Goal: Find contact information: Obtain details needed to contact an individual or organization

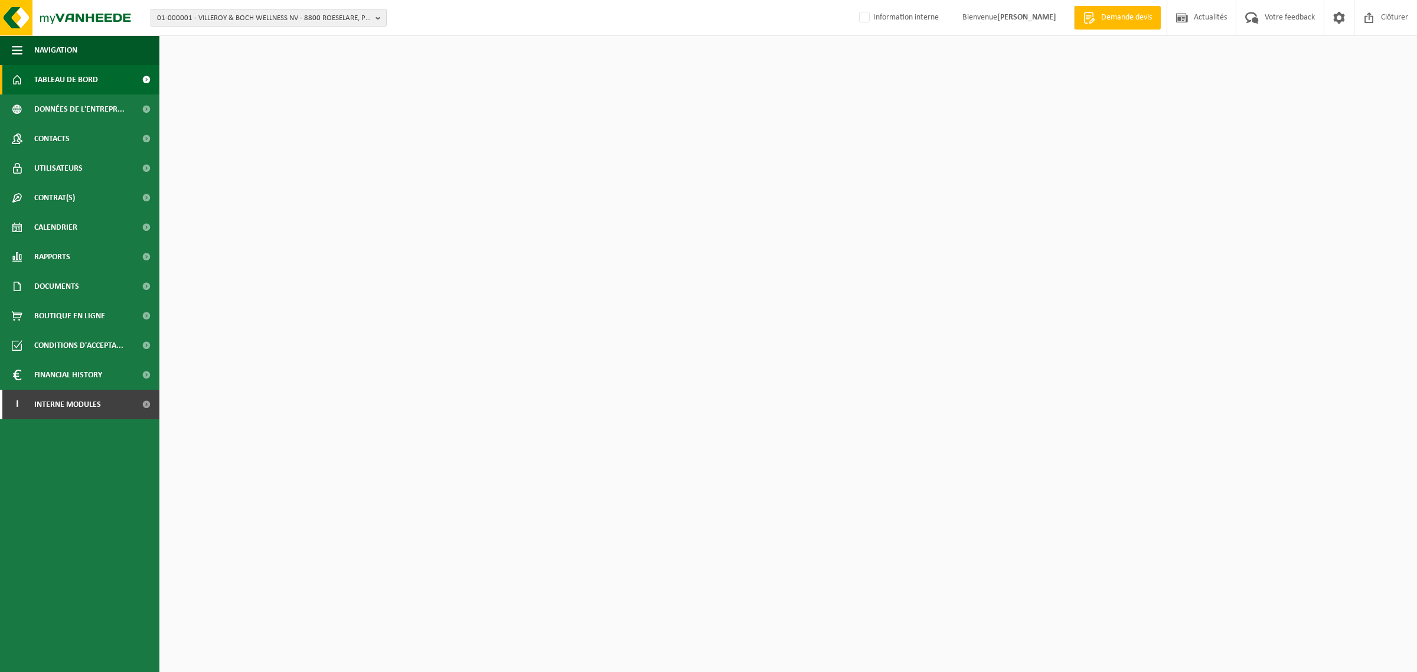
click at [232, 18] on span "01-000001 - VILLEROY & BOCH WELLNESS NV - 8800 ROESELARE, POPULIERSTRAAT 1" at bounding box center [264, 18] width 214 height 18
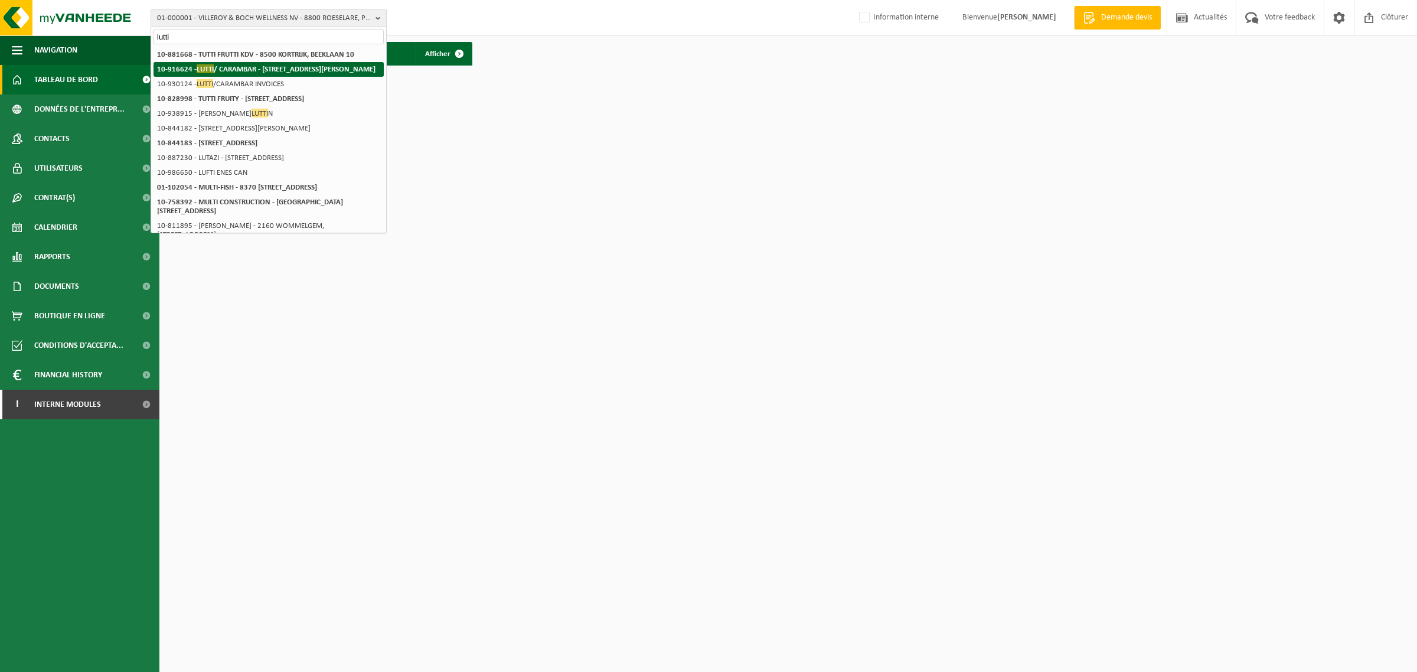
type input "lutti"
click at [227, 66] on strong "10-916624 - LUTTI / CARAMBAR - 59910 BONDUES, AVENUE ALBERT CALMETTE 262" at bounding box center [266, 68] width 218 height 9
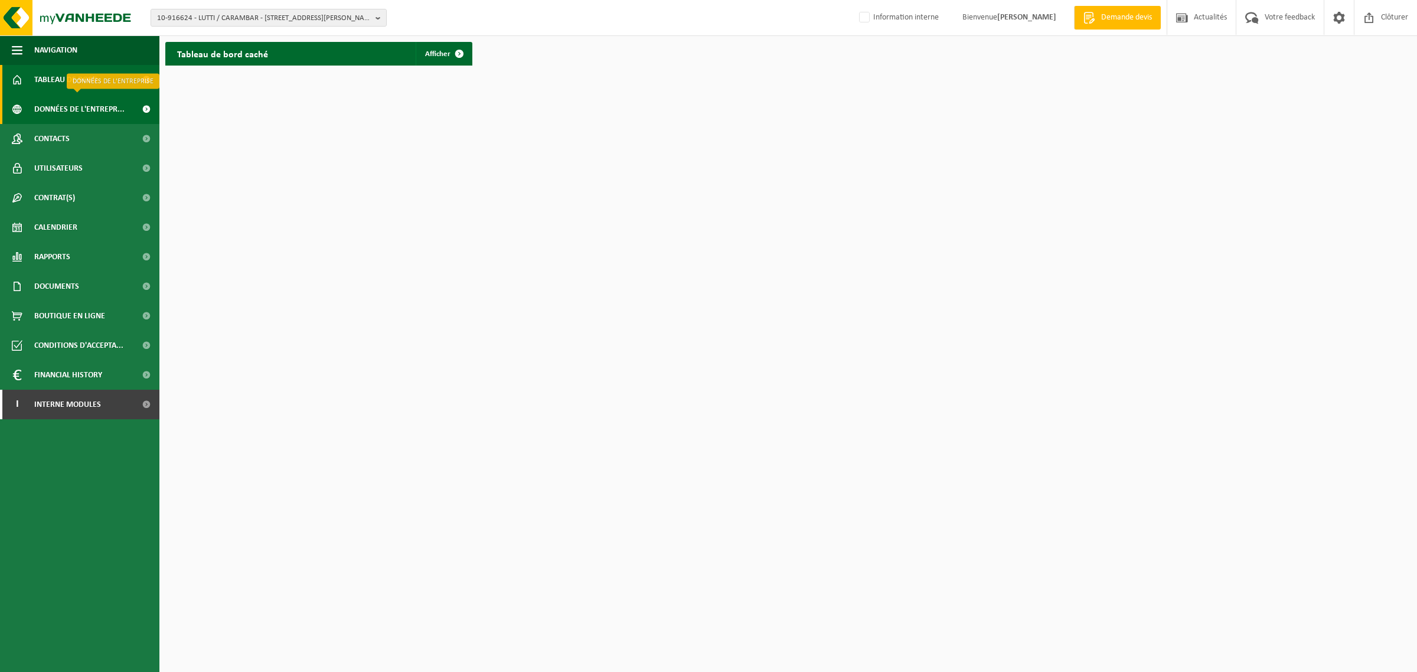
click at [62, 110] on span "Données de l'entrepr..." at bounding box center [79, 109] width 90 height 30
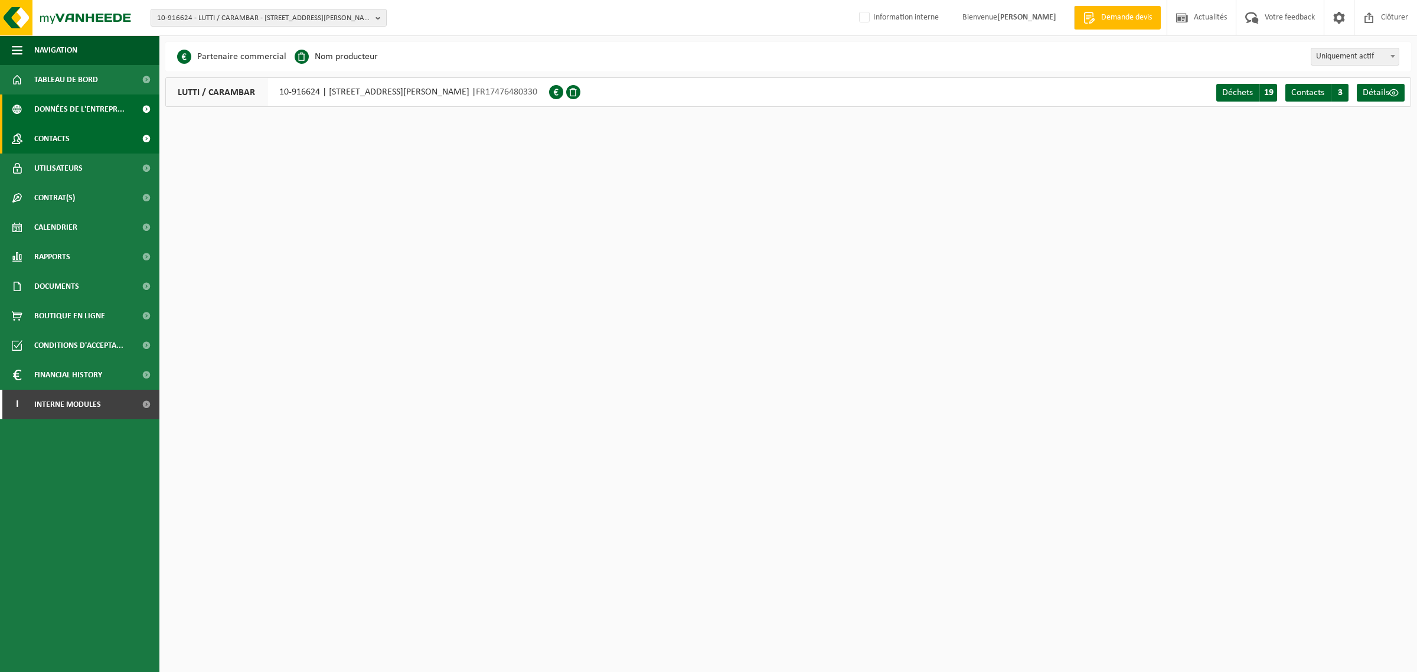
click at [54, 138] on span "Contacts" at bounding box center [51, 139] width 35 height 30
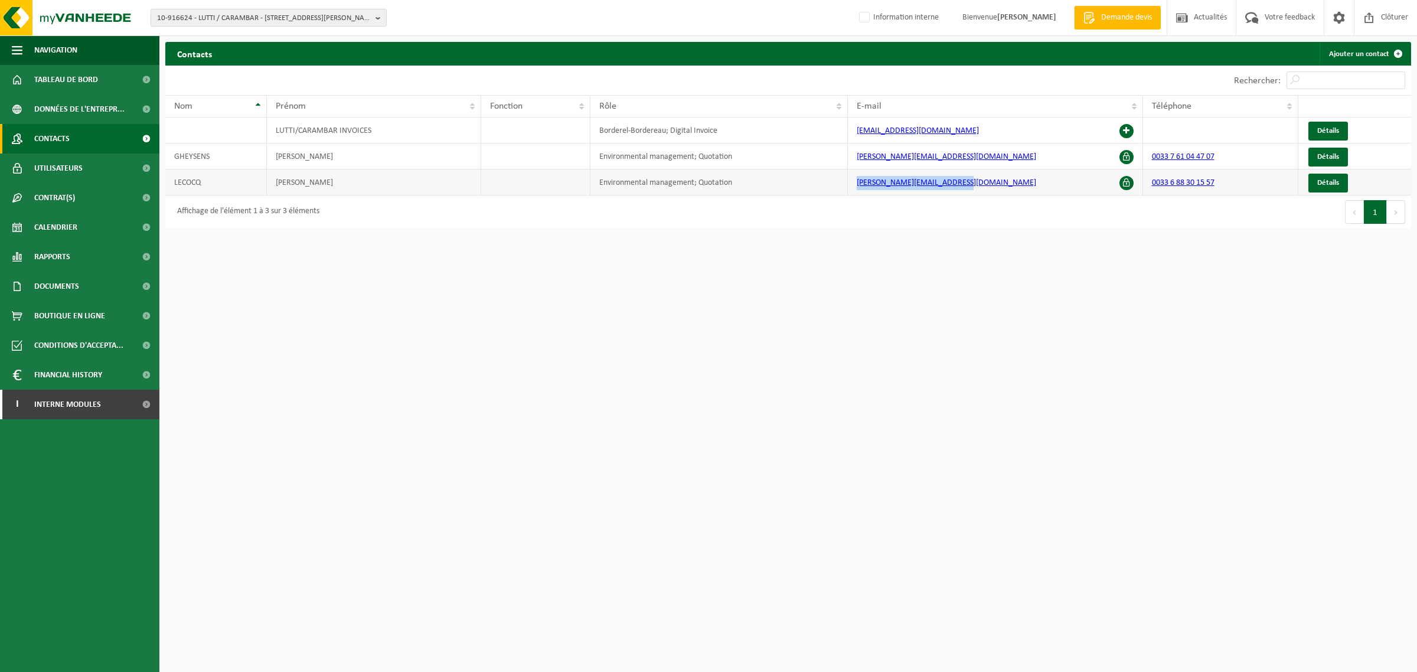
drag, startPoint x: 1005, startPoint y: 182, endPoint x: 853, endPoint y: 181, distance: 151.1
click at [853, 181] on td "kevin.lecocq@carambarco.com" at bounding box center [995, 182] width 295 height 26
copy link "kevin.lecocq@carambarco.com"
drag, startPoint x: 999, startPoint y: 164, endPoint x: 853, endPoint y: 163, distance: 145.8
click at [853, 163] on td "laurent.gheysens@carambarco.com" at bounding box center [995, 156] width 295 height 26
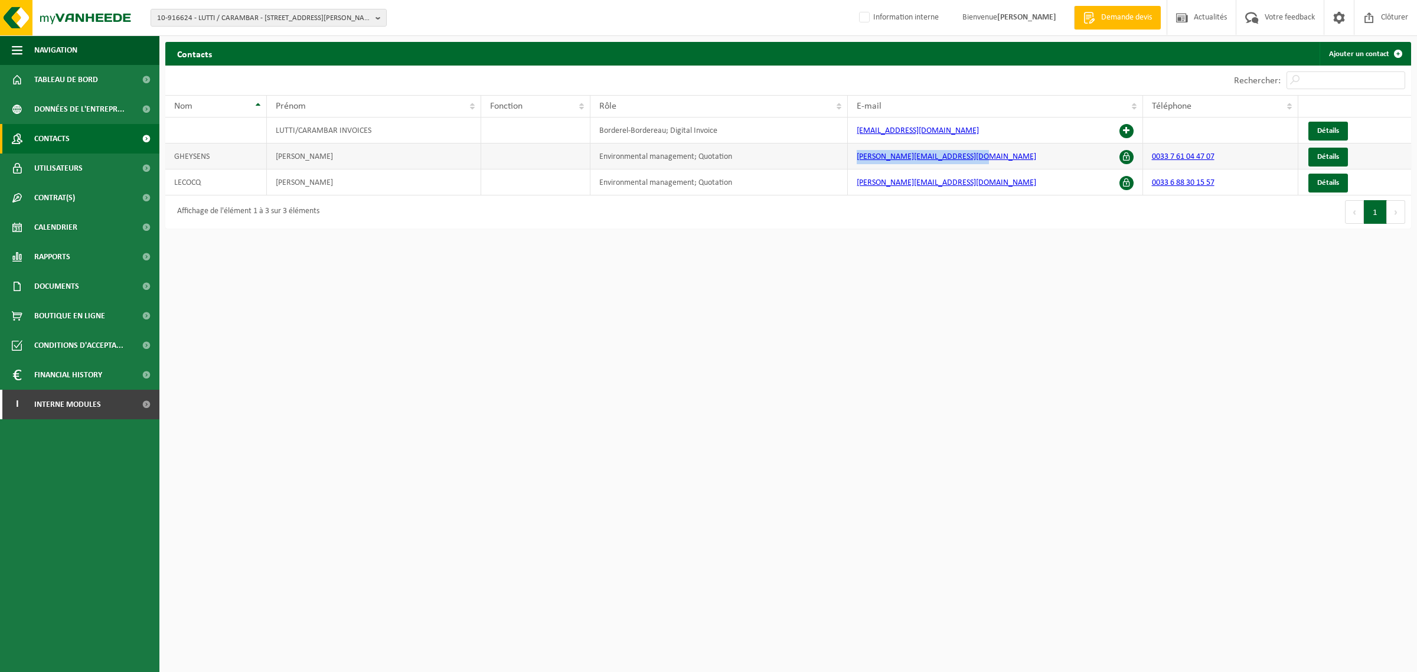
copy link "laurent.gheysens@carambarco.com"
click at [276, 388] on html "10-916624 - LUTTI / CARAMBAR - 59910 BONDUES, AVENUE ALBERT CALMETTE 262 10-916…" at bounding box center [708, 336] width 1417 height 672
click at [250, 22] on span "10-916624 - LUTTI / CARAMBAR - 59910 BONDUES, AVENUE ALBERT CALMETTE 262" at bounding box center [264, 18] width 214 height 18
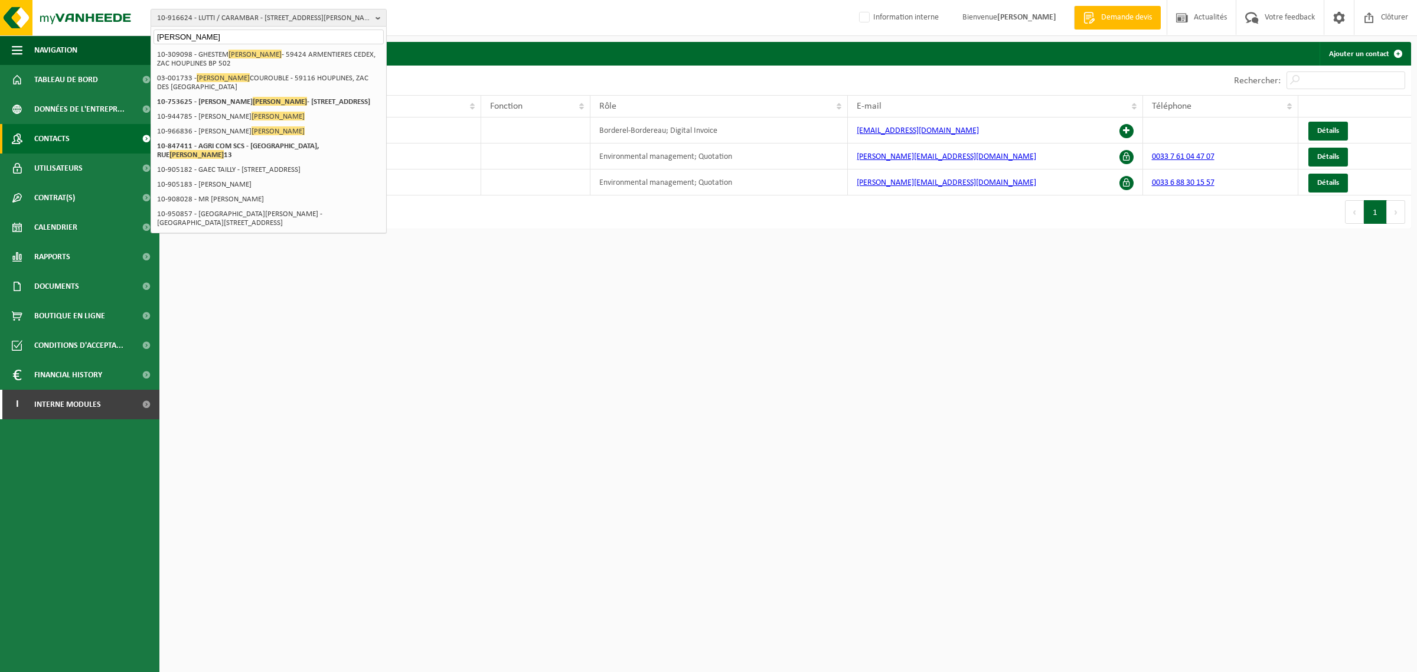
drag, startPoint x: 187, startPoint y: 37, endPoint x: 151, endPoint y: 35, distance: 36.0
click at [151, 35] on div "bailly" at bounding box center [268, 36] width 235 height 18
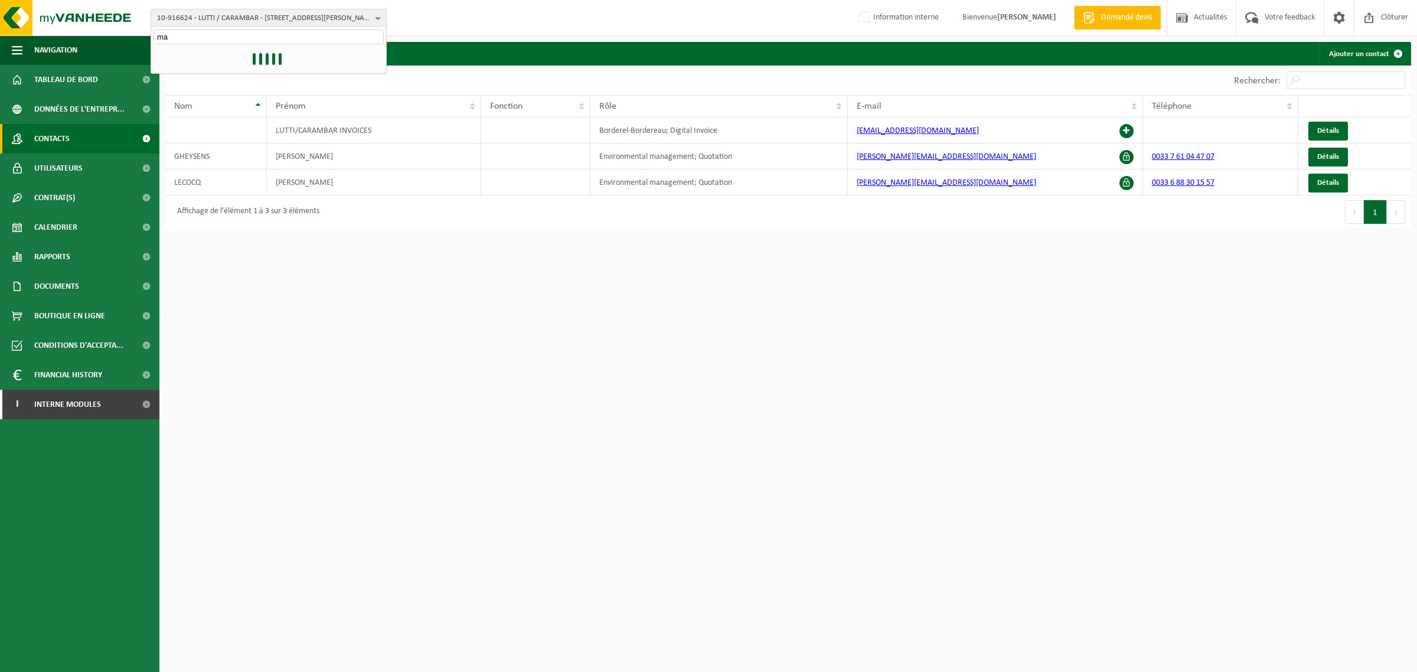
type input "m"
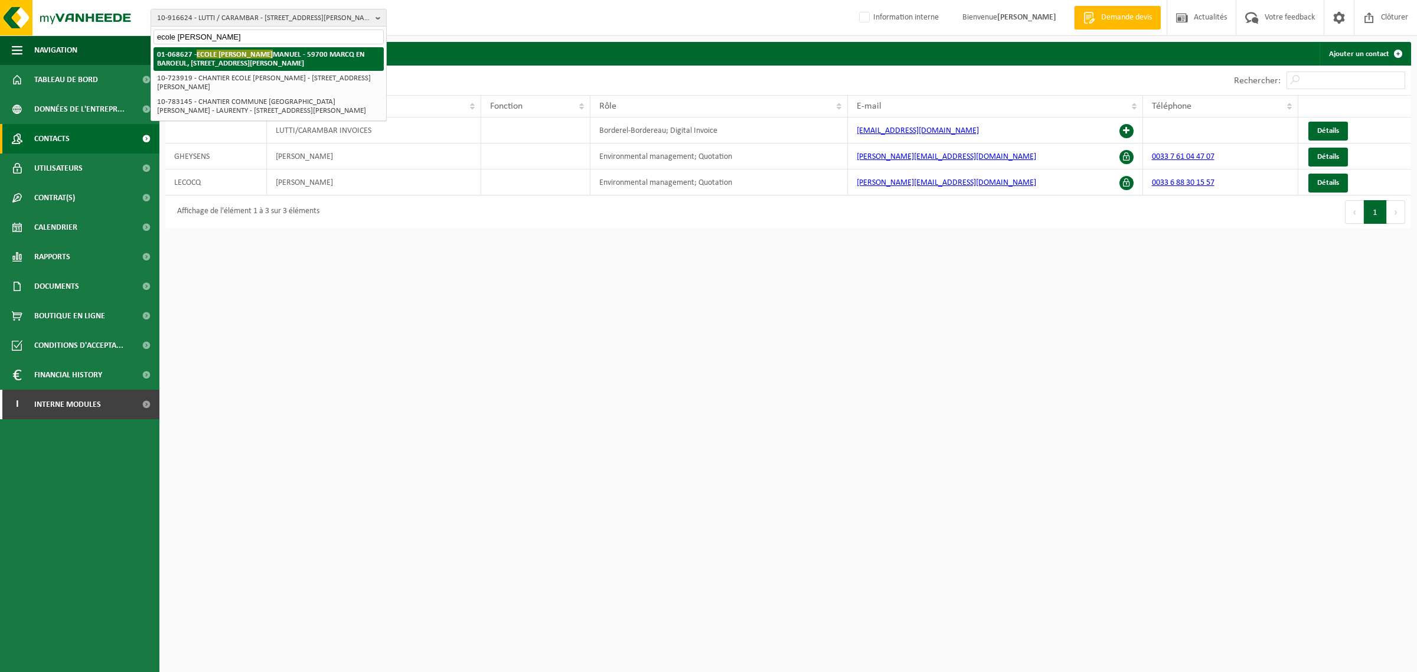
type input "ecole jeannine"
click at [251, 60] on li "01-068627 - ECOLE JEANNINE MANUEL - 59700 MARCQ EN BAROEUL, RUE ALBERT BAILLY 4…" at bounding box center [268, 59] width 230 height 24
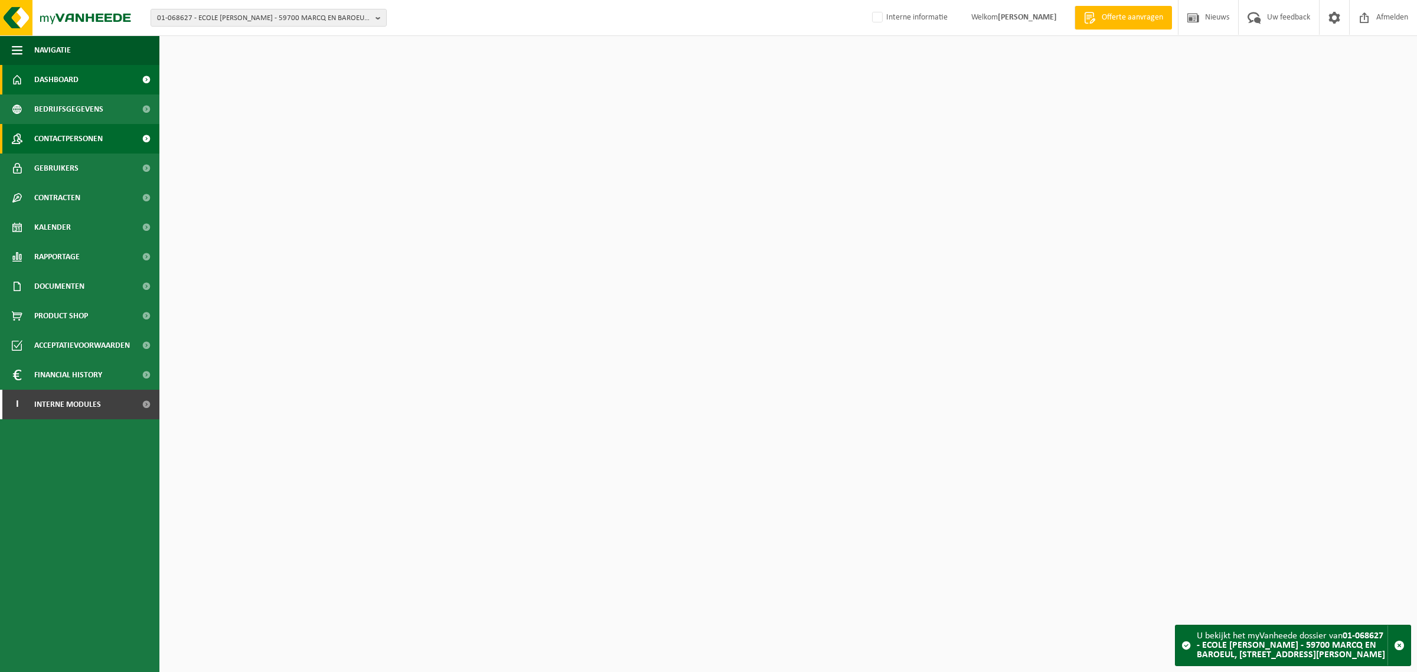
click at [66, 145] on span "Contactpersonen" at bounding box center [68, 139] width 68 height 30
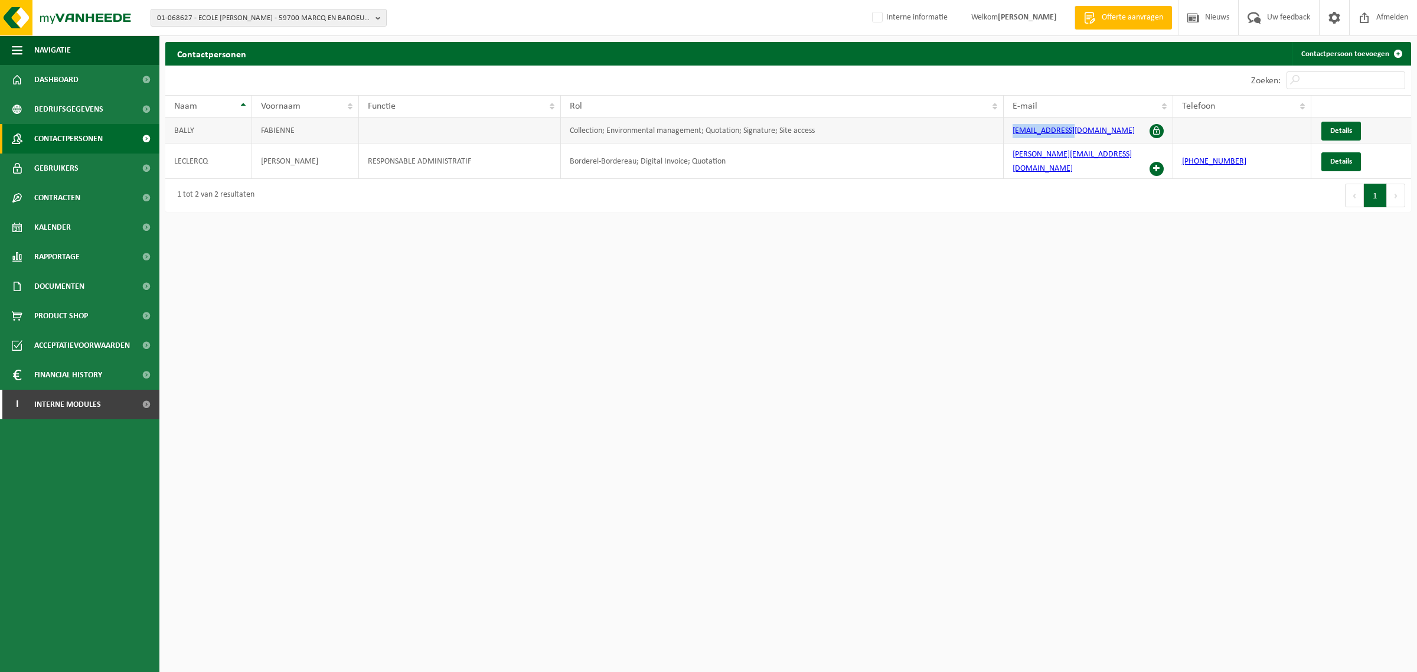
drag, startPoint x: 1098, startPoint y: 129, endPoint x: 1003, endPoint y: 127, distance: 95.0
click at [1003, 127] on td "f.bally@ejm.net" at bounding box center [1087, 130] width 169 height 26
copy link "f.bally@ejm.net"
click at [266, 28] on div "01-068627 - ECOLE JEANNINE MANUEL - 59700 MARCQ EN BAROEUL, RUE ALBERT BAILLY 4…" at bounding box center [708, 18] width 1417 height 36
click at [267, 22] on span "01-068627 - ECOLE [PERSON_NAME] - 59700 MARCQ EN BAROEUL, [STREET_ADDRESS][PERS…" at bounding box center [264, 18] width 214 height 18
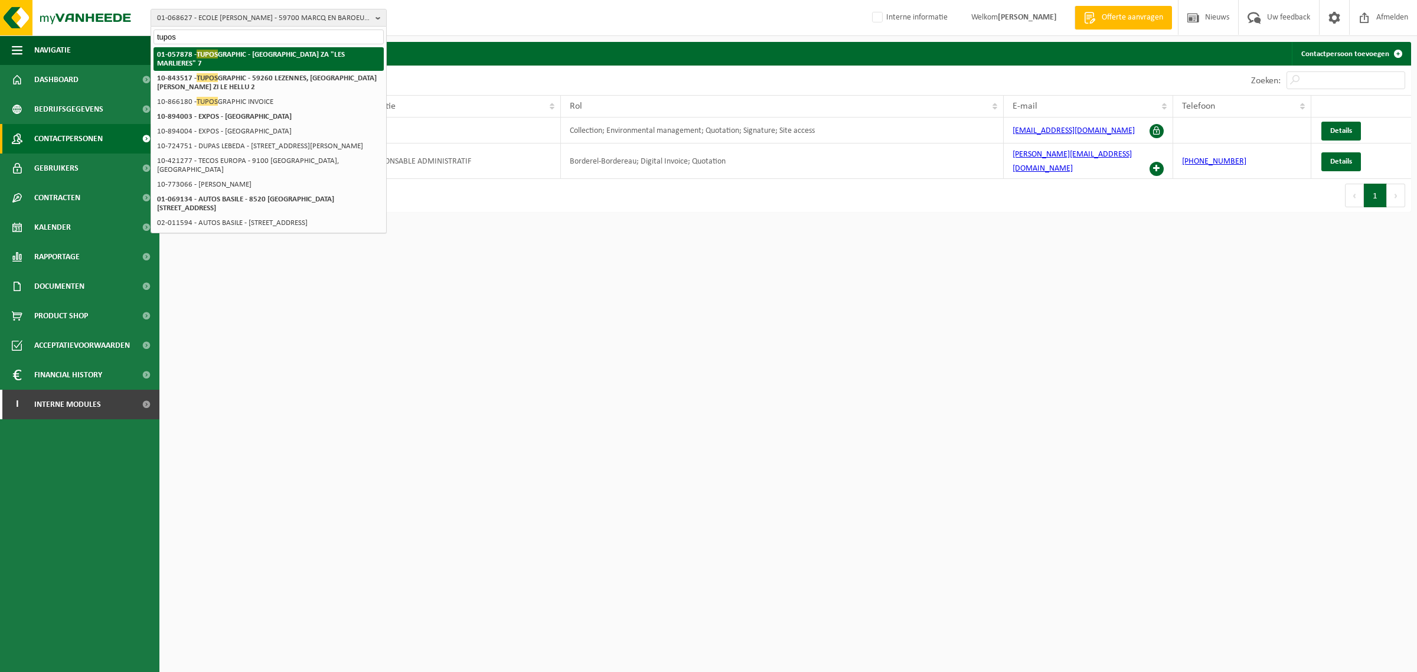
type input "tupos"
click at [253, 57] on strong "01-057878 - TUPOS GRAPHIC - 59710 AVELIN, RUE DES MARLIERES ZA "LES MARLIERES" 7" at bounding box center [251, 59] width 188 height 18
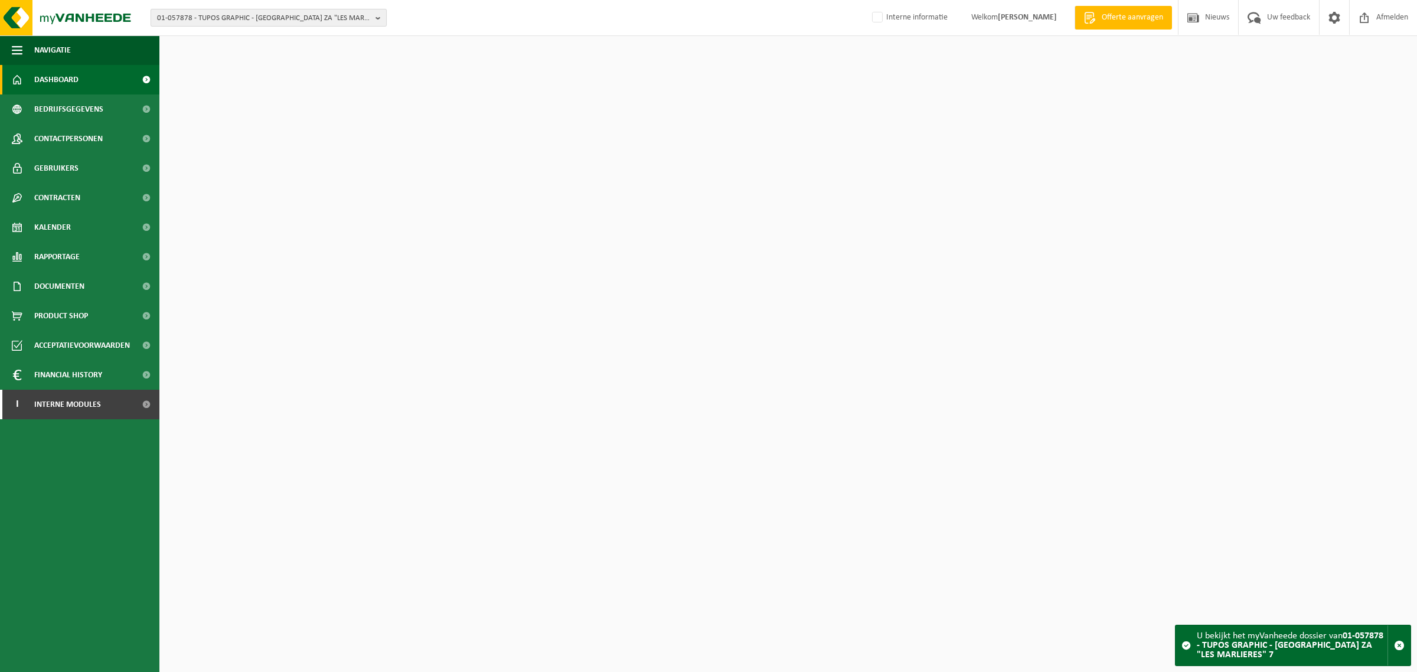
click at [292, 15] on span "01-057878 - TUPOS GRAPHIC - 59710 AVELIN, RUE DES MARLIERES ZA "LES MARLIERES" 7" at bounding box center [264, 18] width 214 height 18
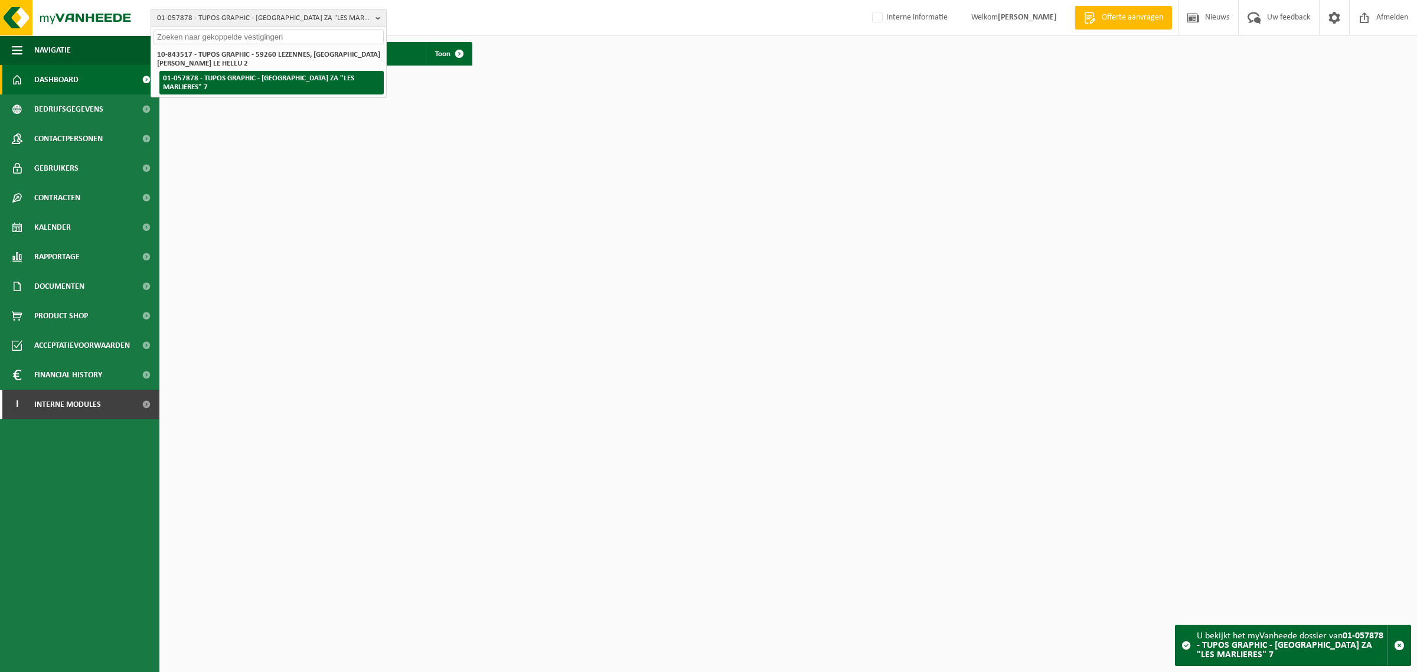
click at [197, 62] on strong "10-843517 - TUPOS GRAPHIC - 59260 LEZENNES, [GEOGRAPHIC_DATA][PERSON_NAME] [PER…" at bounding box center [268, 59] width 223 height 17
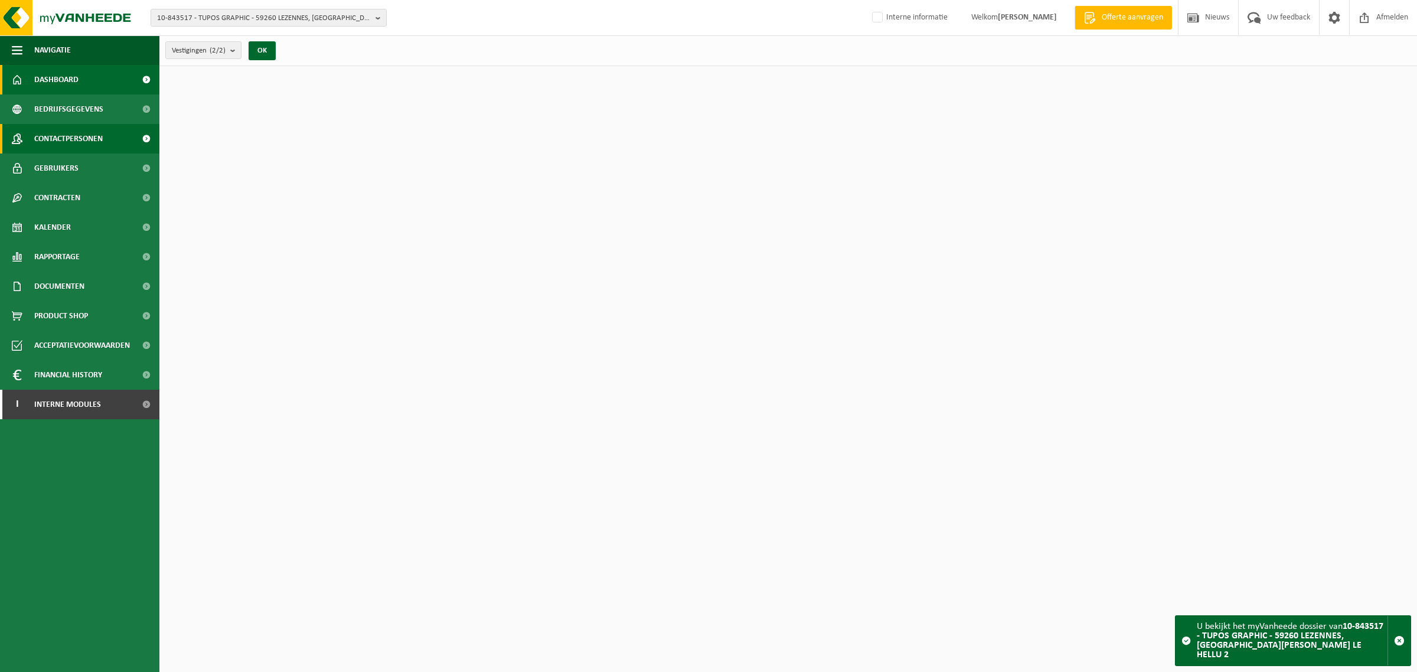
click at [102, 139] on span "Contactpersonen" at bounding box center [68, 139] width 68 height 30
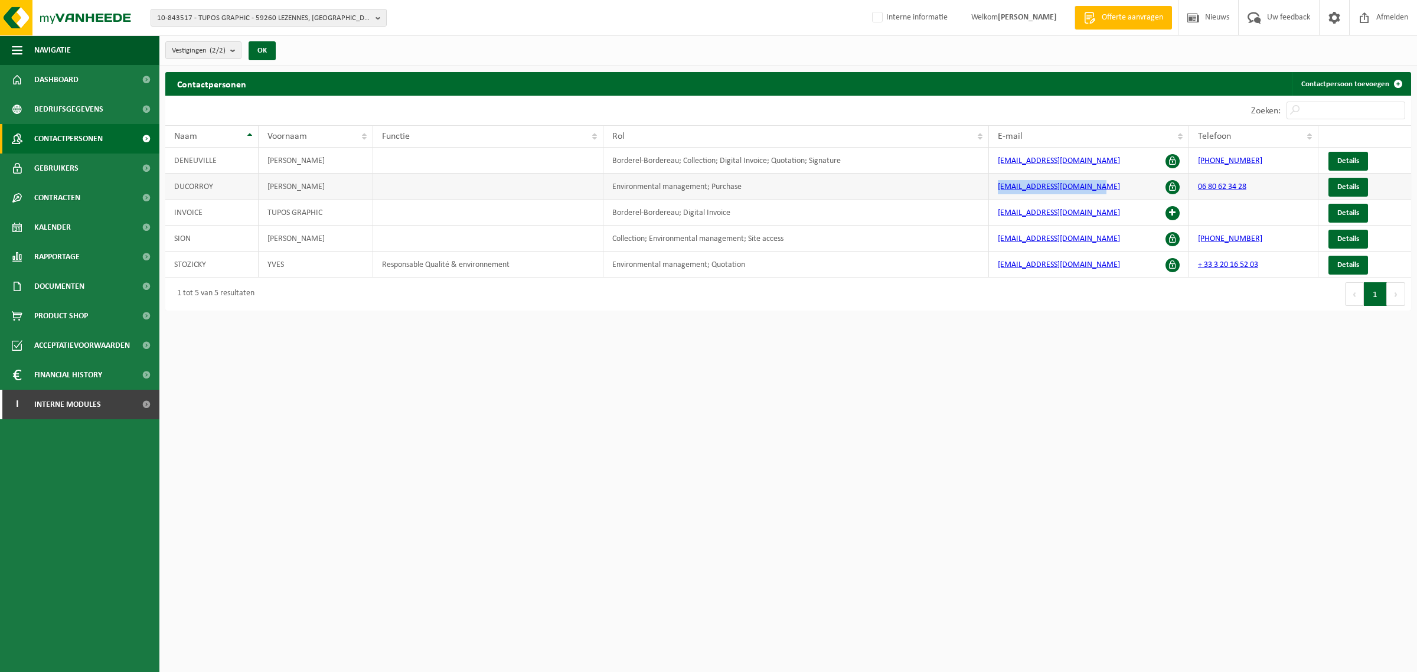
drag, startPoint x: 1132, startPoint y: 189, endPoint x: 979, endPoint y: 188, distance: 153.5
click at [979, 188] on tr "DUCORROY OLIVIER Environmental management; Purchase [EMAIL_ADDRESS][DOMAIN_NAME…" at bounding box center [787, 187] width 1245 height 26
copy tr "[EMAIL_ADDRESS][DOMAIN_NAME]"
click at [260, 16] on span "10-843517 - TUPOS GRAPHIC - 59260 LEZENNES, RUE PAUL LANGEVIN ZI LE HELLU 2" at bounding box center [264, 18] width 214 height 18
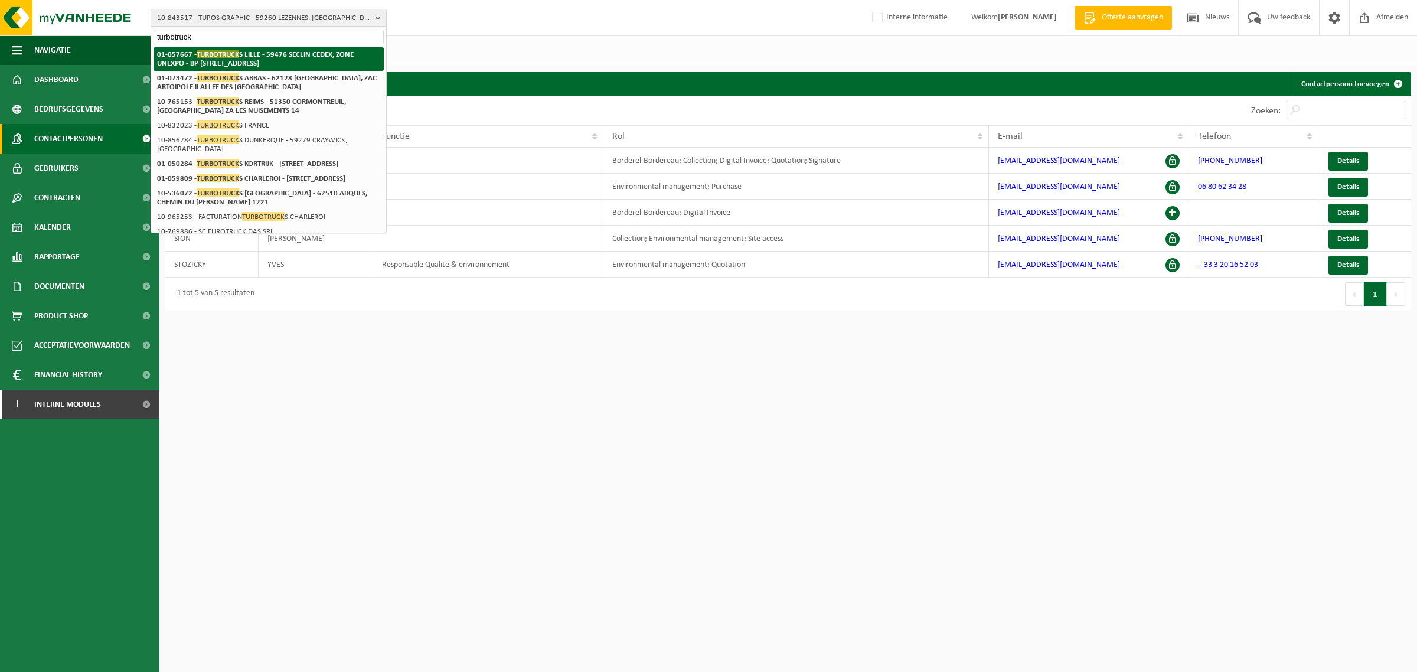
type input "turbotruck"
click at [251, 55] on strong "01-057667 - TURBOTRUCK S LILLE - 59476 SECLIN CEDEX, ZONE UNEXPO - BP 70615 RUE…" at bounding box center [255, 59] width 197 height 18
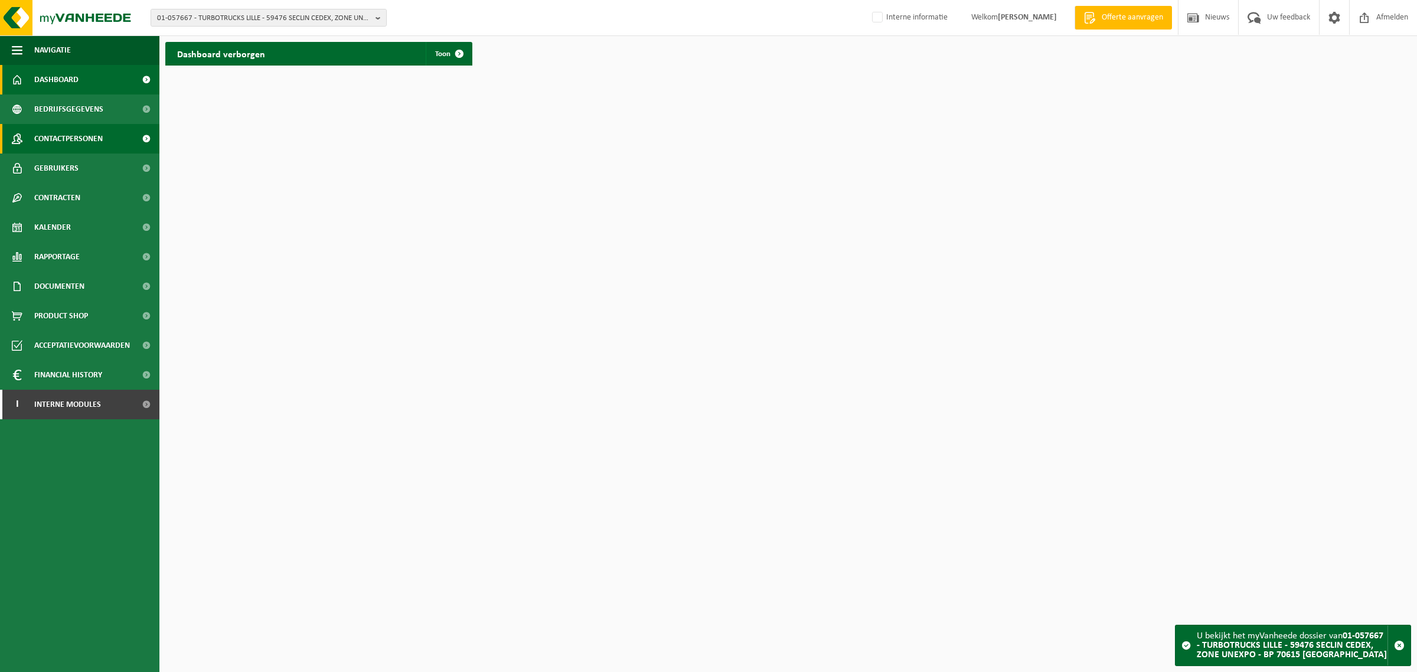
click at [51, 132] on span "Contactpersonen" at bounding box center [68, 139] width 68 height 30
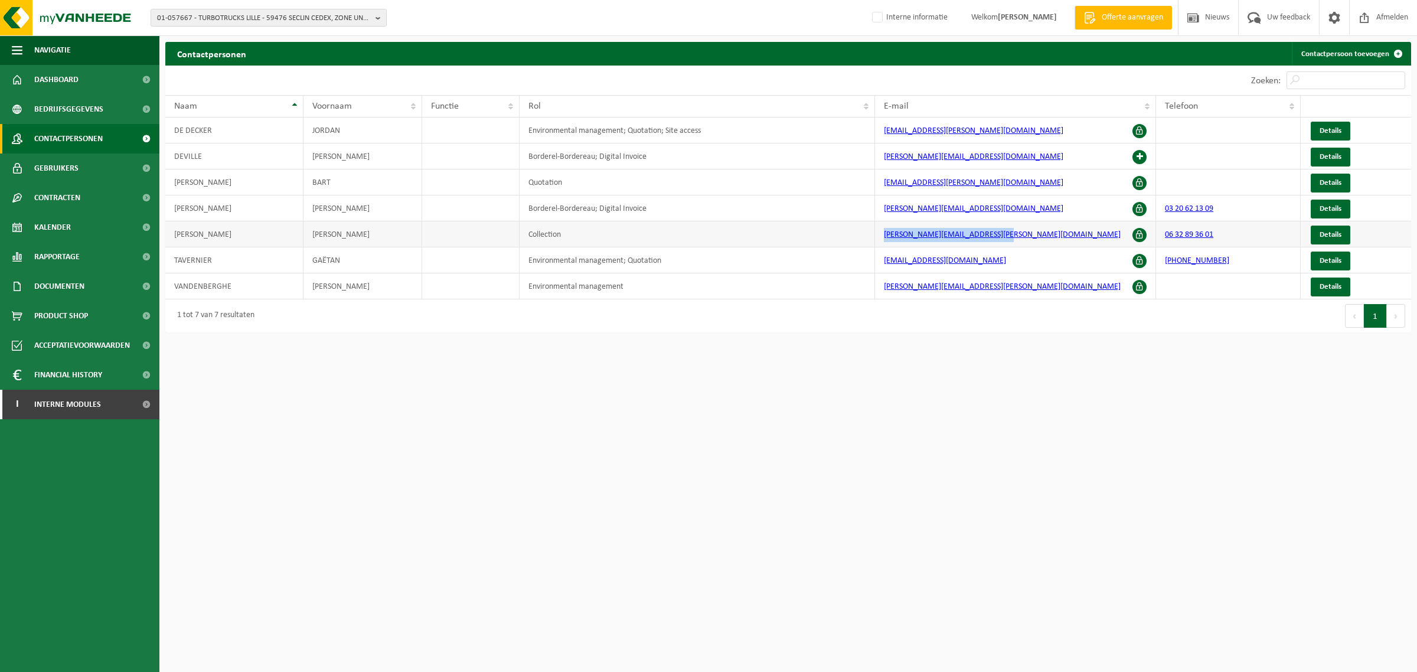
drag, startPoint x: 1065, startPoint y: 243, endPoint x: 877, endPoint y: 247, distance: 188.3
click at [878, 247] on td "[PERSON_NAME][EMAIL_ADDRESS][PERSON_NAME][DOMAIN_NAME]" at bounding box center [1015, 234] width 281 height 26
copy link "[PERSON_NAME][EMAIL_ADDRESS][PERSON_NAME][DOMAIN_NAME]"
